Goal: Check status: Check status

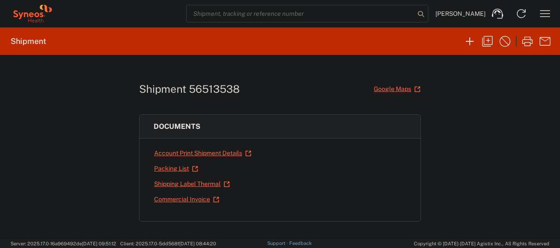
click at [542, 14] on icon "button" at bounding box center [545, 14] width 14 height 14
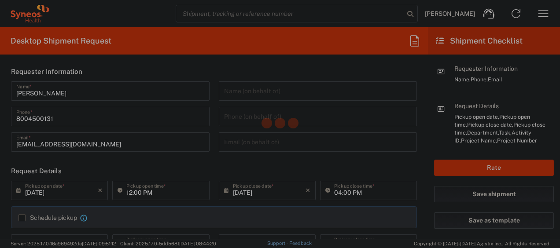
type input "4205"
type input "[US_STATE]"
type input "[GEOGRAPHIC_DATA]"
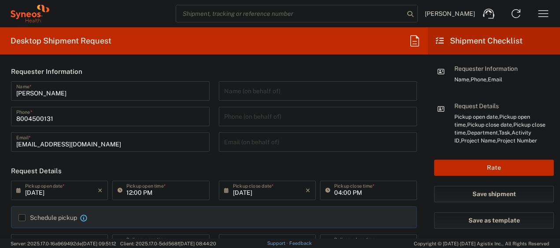
type input "Syneos Health Commercial Servi- [GEOGRAPHIC_DATA] [GEOGRAPHIC_DATA]"
click at [546, 10] on icon "button" at bounding box center [544, 14] width 14 height 14
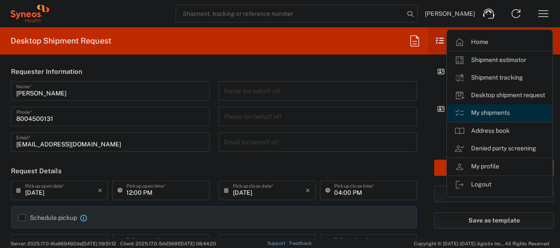
click at [474, 113] on link "My shipments" at bounding box center [500, 113] width 105 height 18
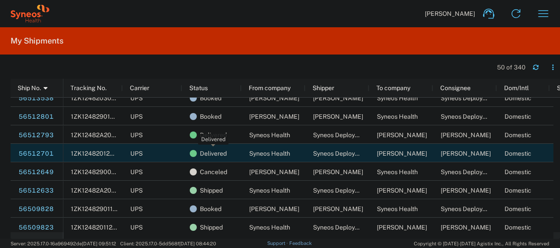
scroll to position [27, 0]
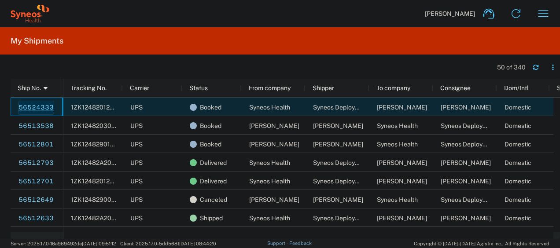
click at [36, 104] on link "56524333" at bounding box center [36, 108] width 36 height 14
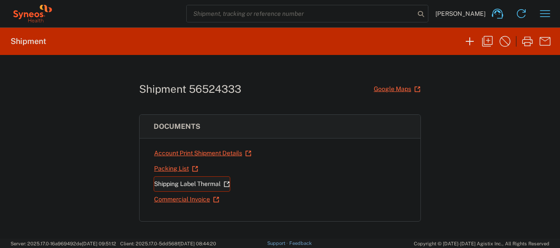
click at [171, 181] on link "Shipping Label Thermal" at bounding box center [192, 184] width 77 height 15
